Goal: Communication & Community: Share content

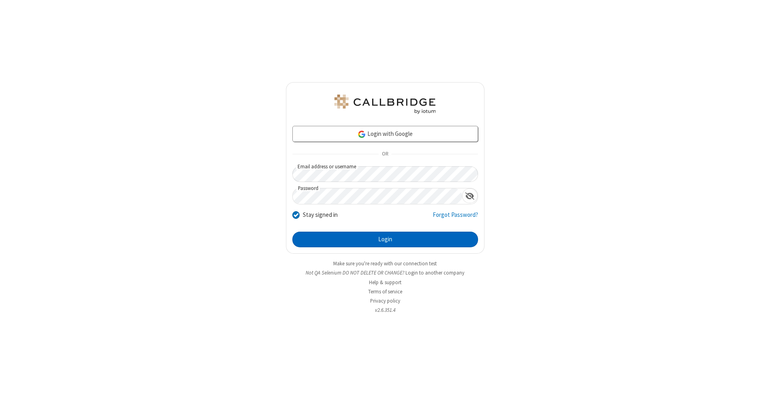
click at [385, 240] on button "Login" at bounding box center [385, 240] width 186 height 16
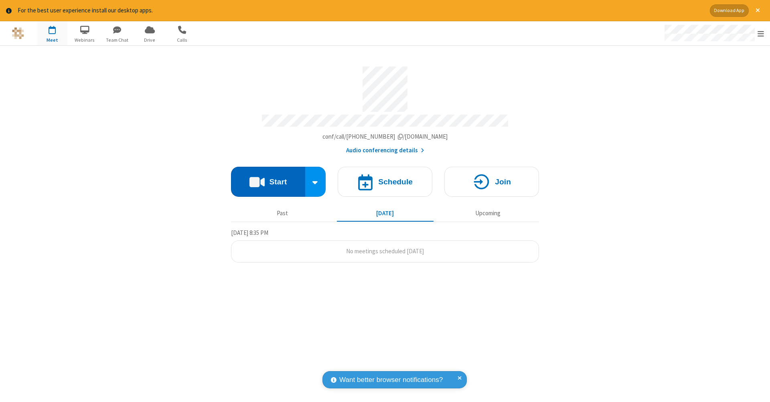
click at [268, 178] on button "Start" at bounding box center [268, 182] width 74 height 30
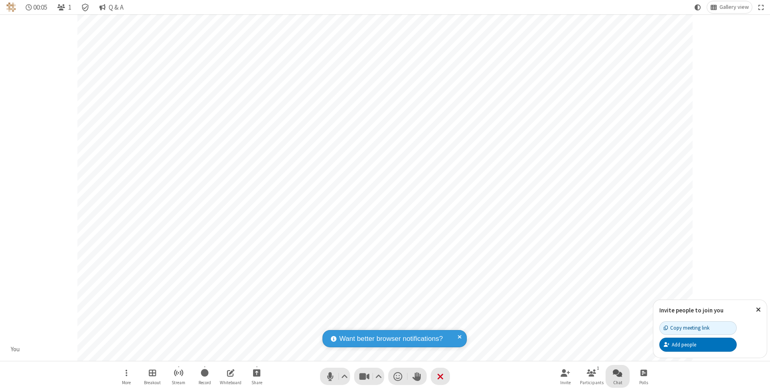
click at [617, 373] on span "Open chat" at bounding box center [618, 373] width 10 height 10
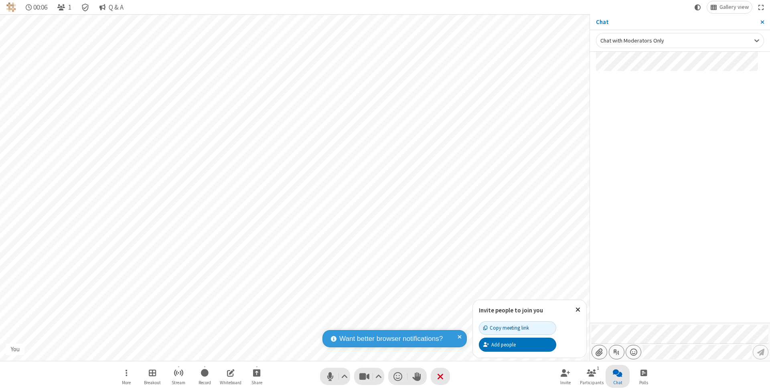
type input "C:\fakepath\doc_test.docx"
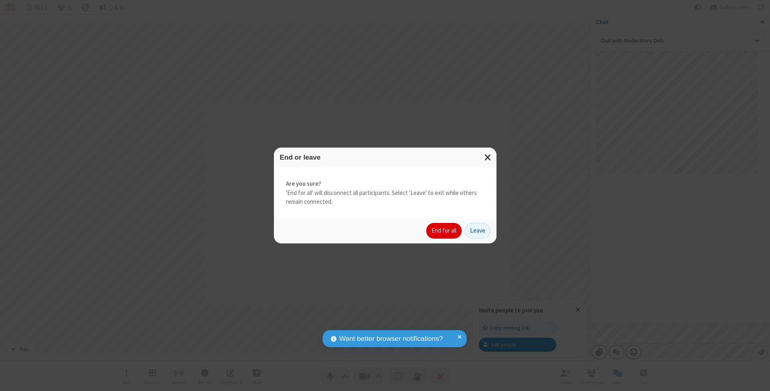
click at [444, 230] on button "End for all" at bounding box center [443, 231] width 35 height 16
